Goal: Use online tool/utility: Use online tool/utility

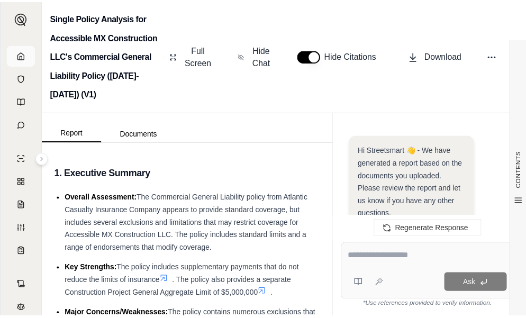
scroll to position [5231, 0]
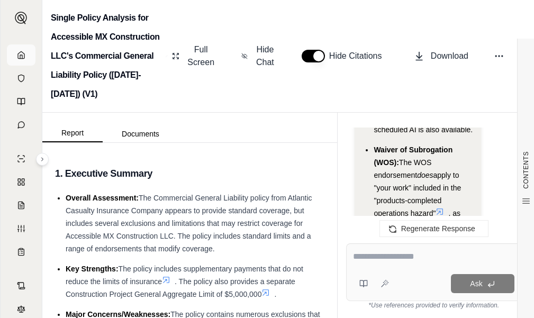
click at [23, 57] on link at bounding box center [21, 54] width 29 height 21
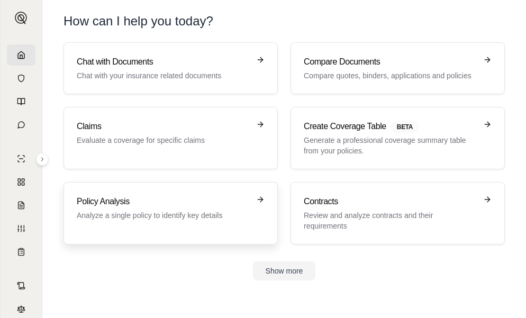
click at [184, 224] on div "Policy Analysis Analyze a single policy to identify key details" at bounding box center [171, 213] width 188 height 36
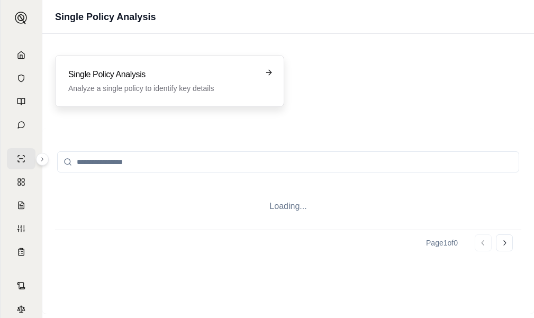
click at [152, 82] on div "Single Policy Analysis Analyze a single policy to identify key details" at bounding box center [162, 80] width 188 height 25
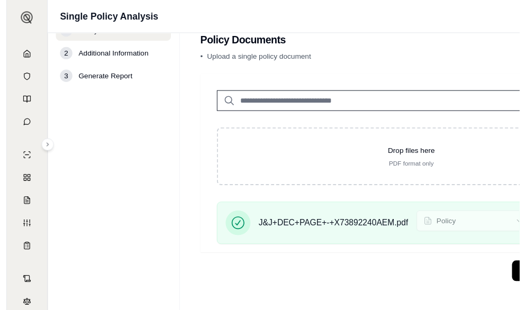
scroll to position [30, 0]
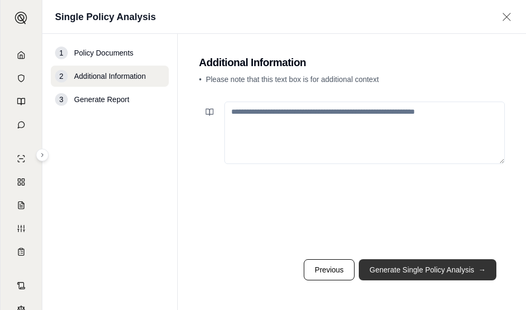
scroll to position [0, 0]
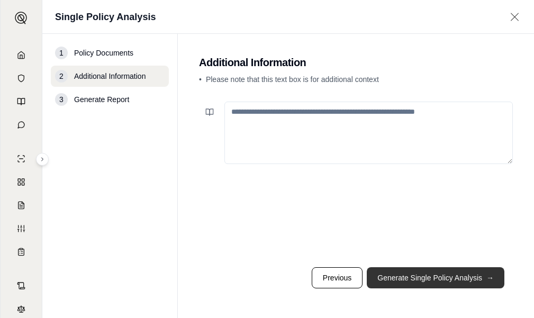
click at [471, 277] on button "Generate Single Policy Analysis →" at bounding box center [436, 277] width 138 height 21
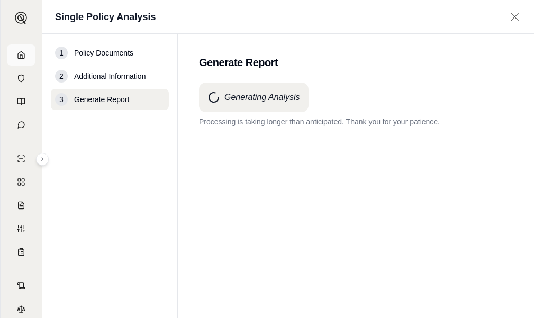
click at [21, 55] on icon at bounding box center [21, 54] width 6 height 7
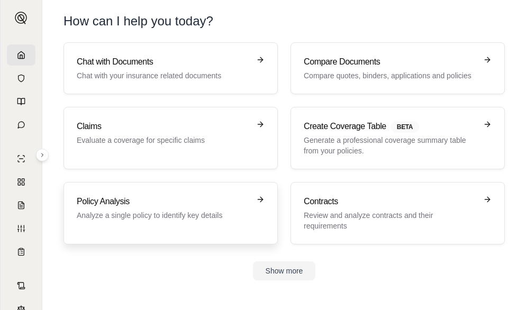
click at [172, 213] on p "Analyze a single policy to identify key details" at bounding box center [163, 215] width 173 height 11
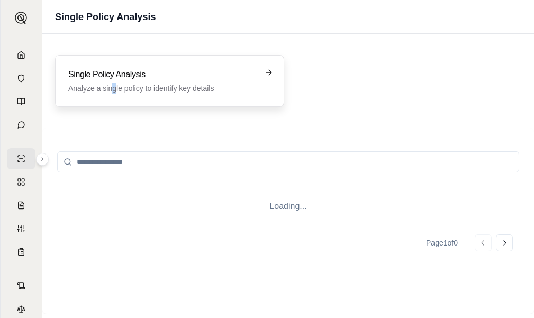
click at [115, 91] on p "Analyze a single policy to identify key details" at bounding box center [162, 88] width 188 height 11
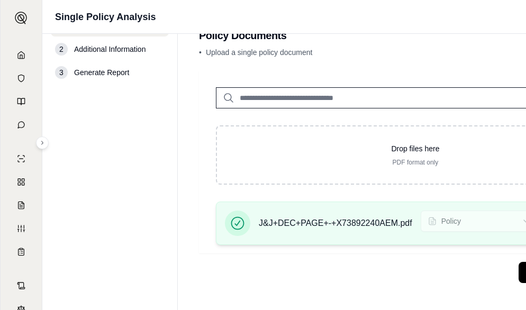
scroll to position [30, 0]
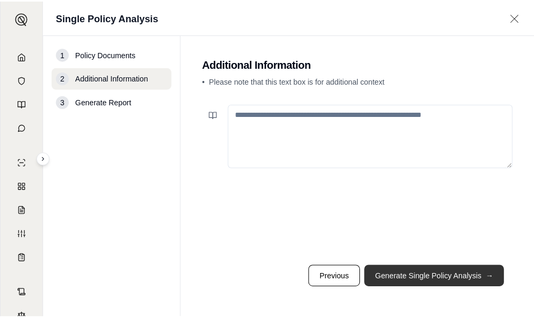
scroll to position [0, 0]
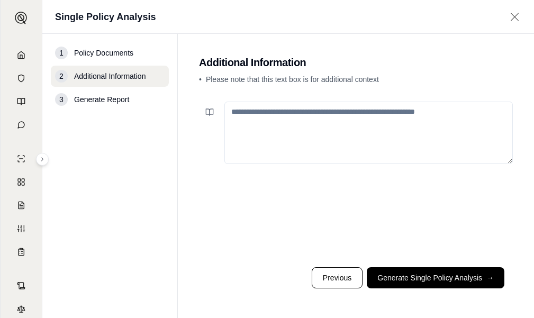
click at [456, 276] on button "Generate Single Policy Analysis →" at bounding box center [436, 277] width 138 height 21
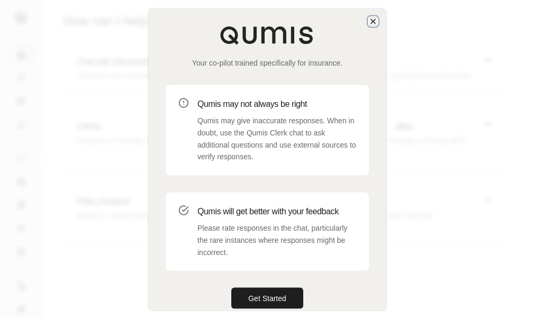
click at [370, 17] on icon "button" at bounding box center [373, 21] width 8 height 8
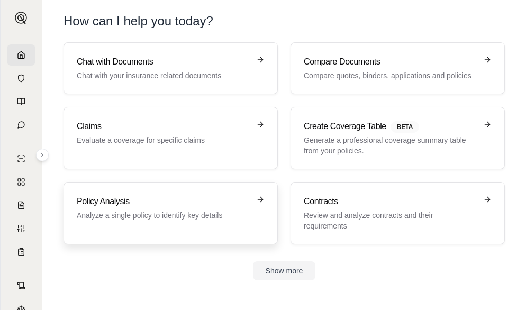
click at [187, 215] on p "Analyze a single policy to identify key details" at bounding box center [163, 215] width 173 height 11
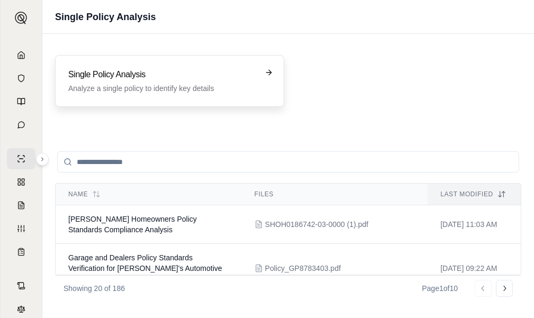
click at [176, 90] on p "Analyze a single policy to identify key details" at bounding box center [162, 88] width 188 height 11
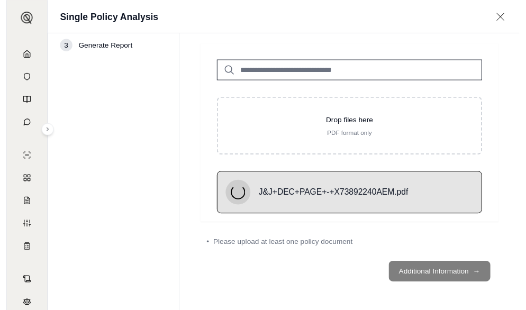
scroll to position [30, 0]
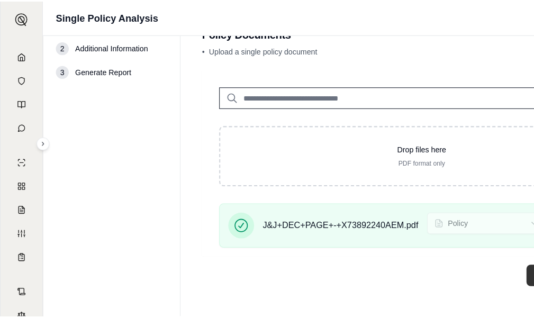
scroll to position [0, 0]
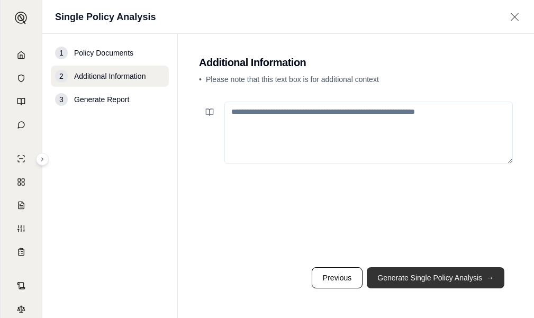
click at [488, 277] on span "→" at bounding box center [489, 277] width 7 height 11
